Goal: Task Accomplishment & Management: Manage account settings

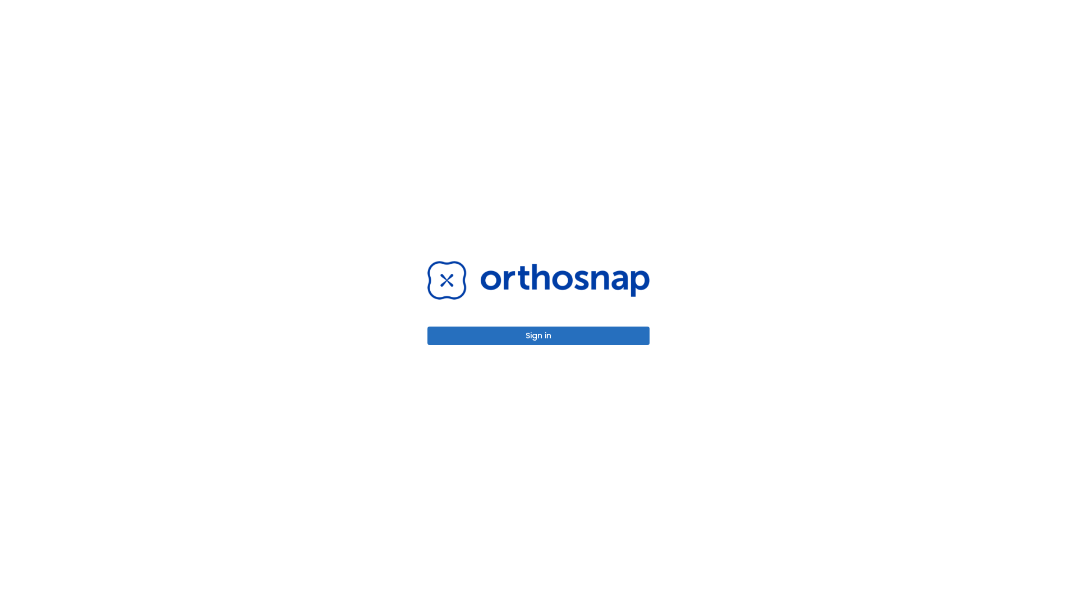
click at [538, 335] on button "Sign in" at bounding box center [538, 335] width 222 height 19
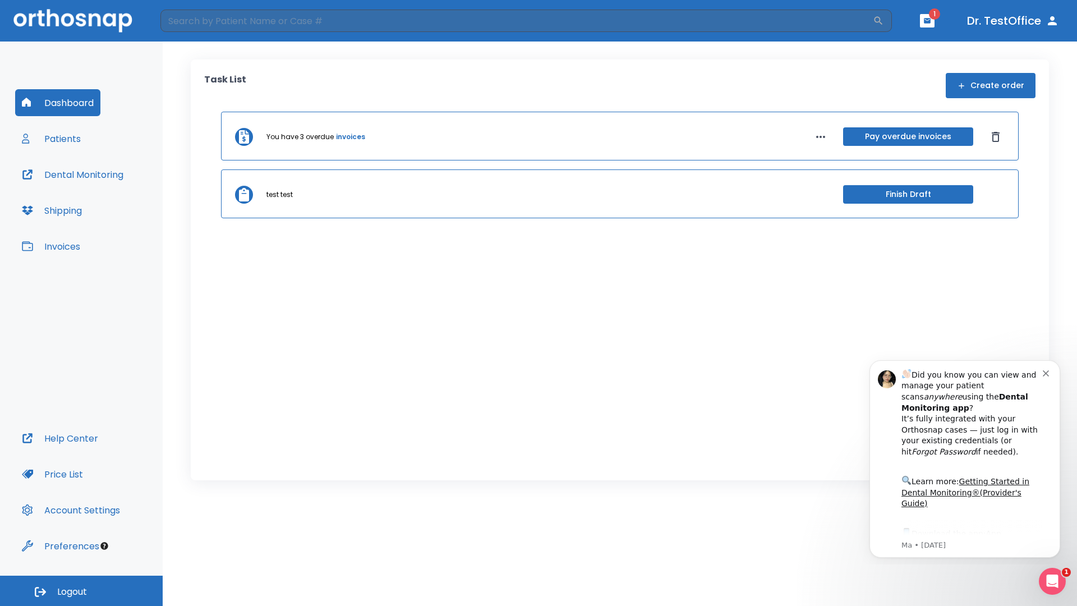
click at [81, 590] on span "Logout" at bounding box center [72, 591] width 30 height 12
